Goal: Use online tool/utility: Use online tool/utility

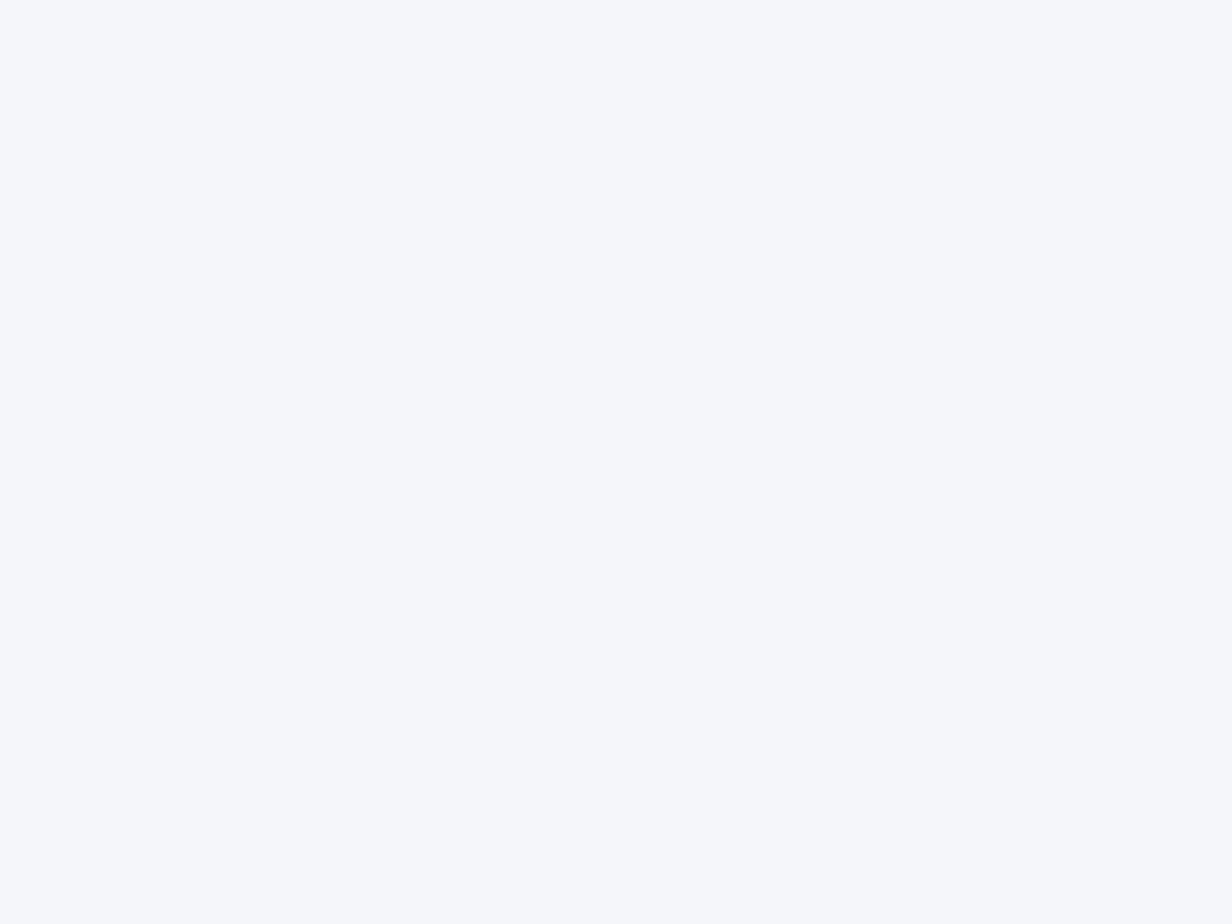
click at [616, 462] on div at bounding box center [616, 462] width 1232 height 924
